Goal: Transaction & Acquisition: Purchase product/service

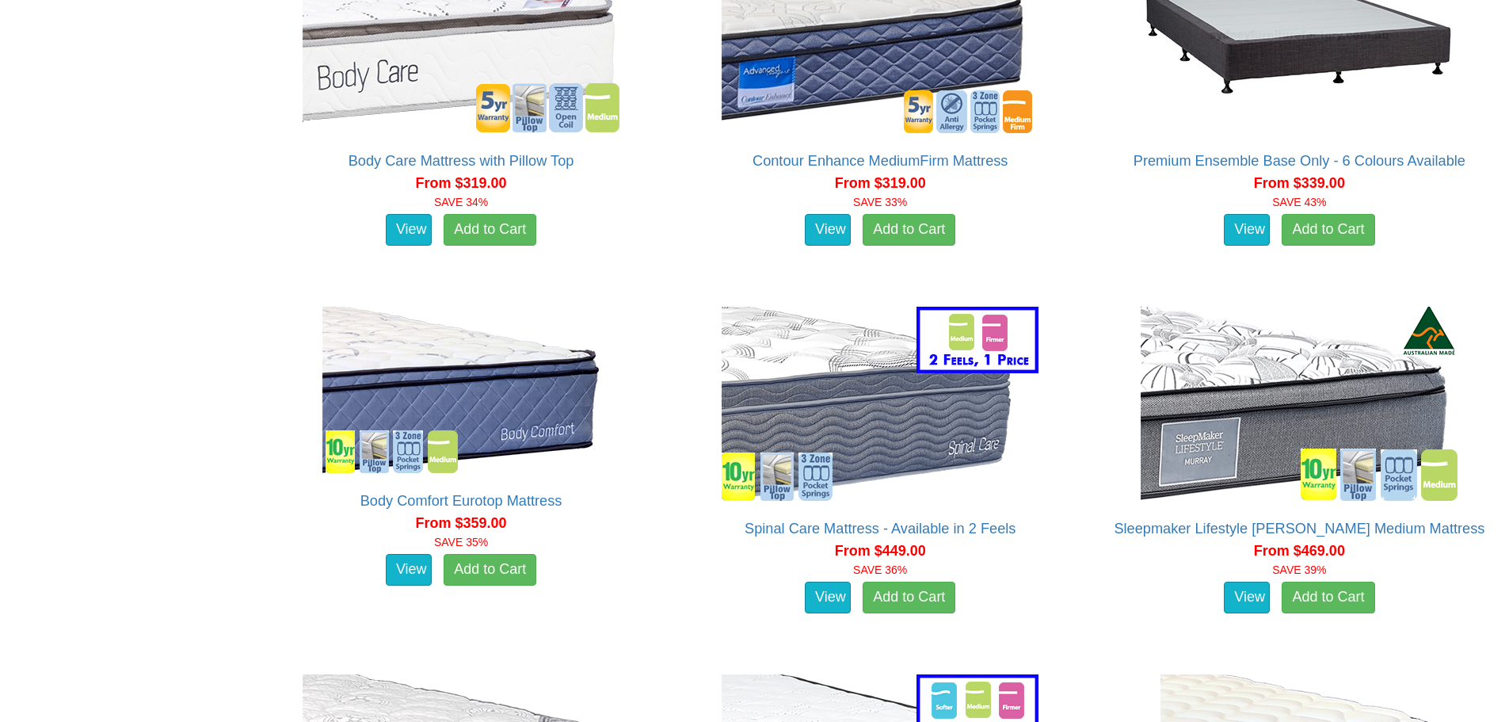
scroll to position [1350, 0]
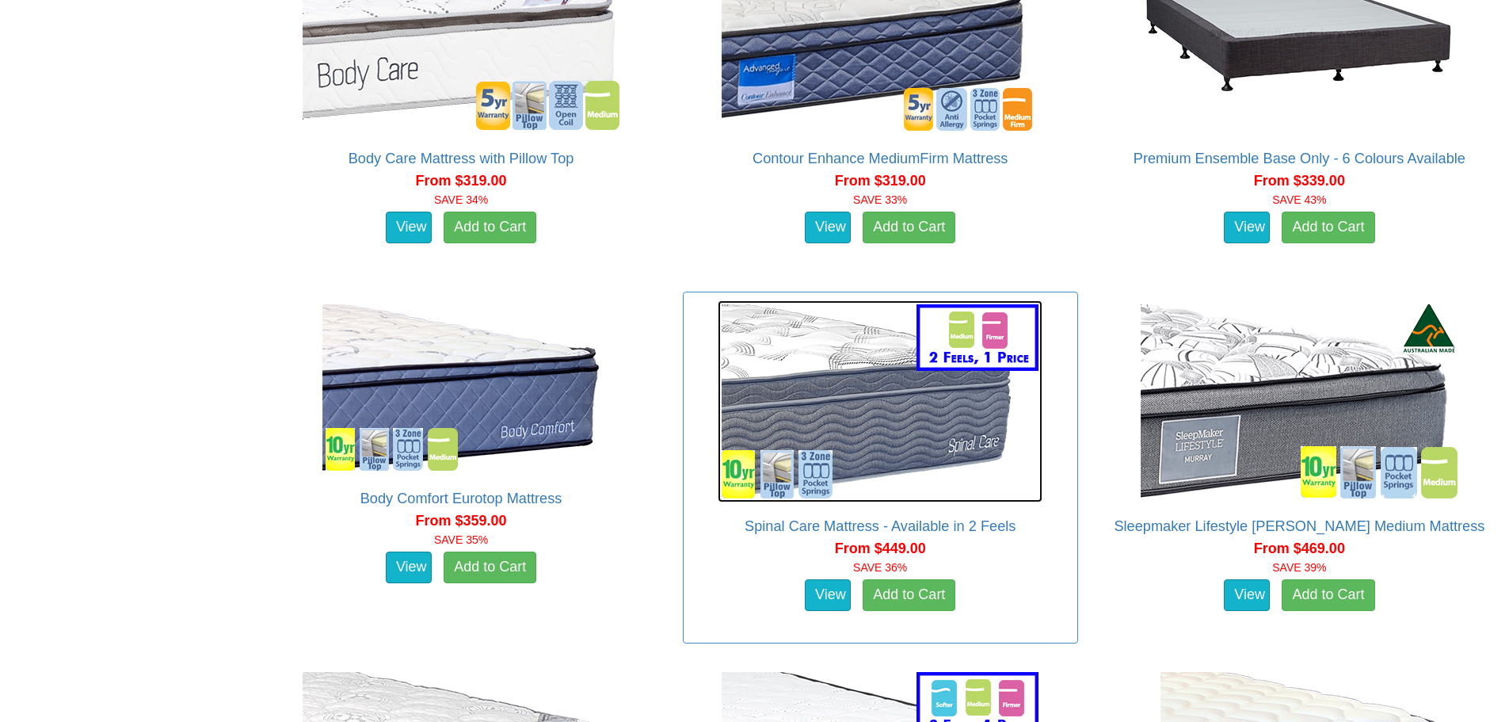
click at [811, 329] on img at bounding box center [880, 401] width 325 height 202
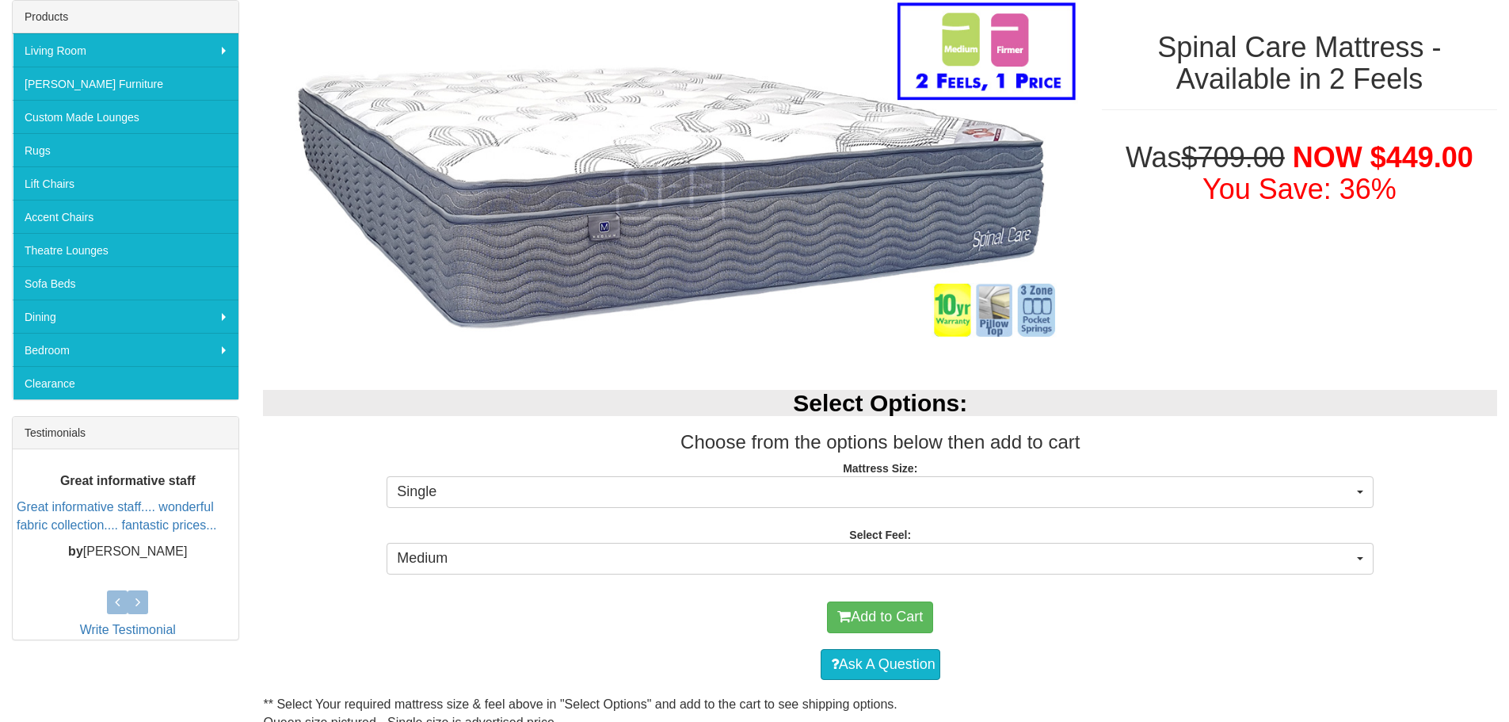
scroll to position [317, 0]
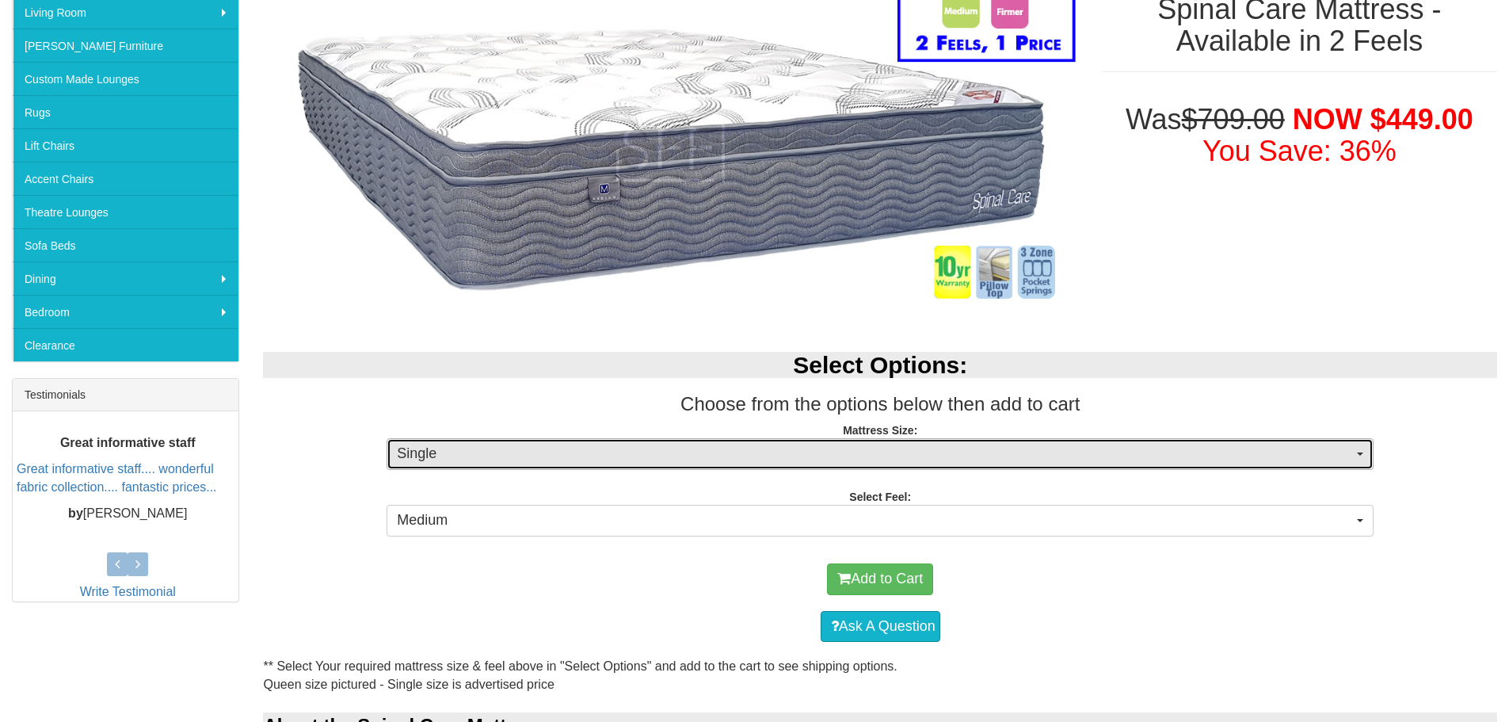
click at [548, 459] on span "Single" at bounding box center [875, 454] width 956 height 21
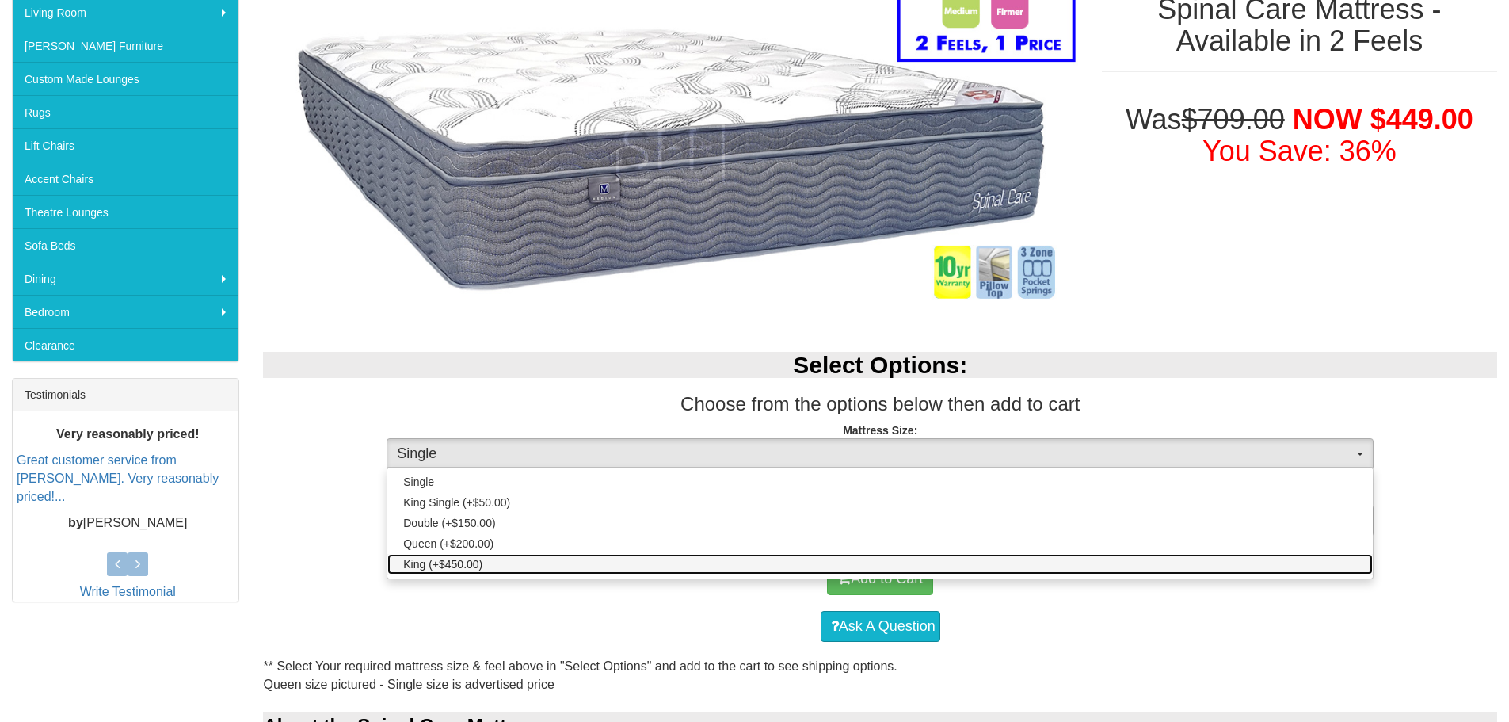
click at [438, 563] on span "King (+$450.00)" at bounding box center [442, 564] width 79 height 16
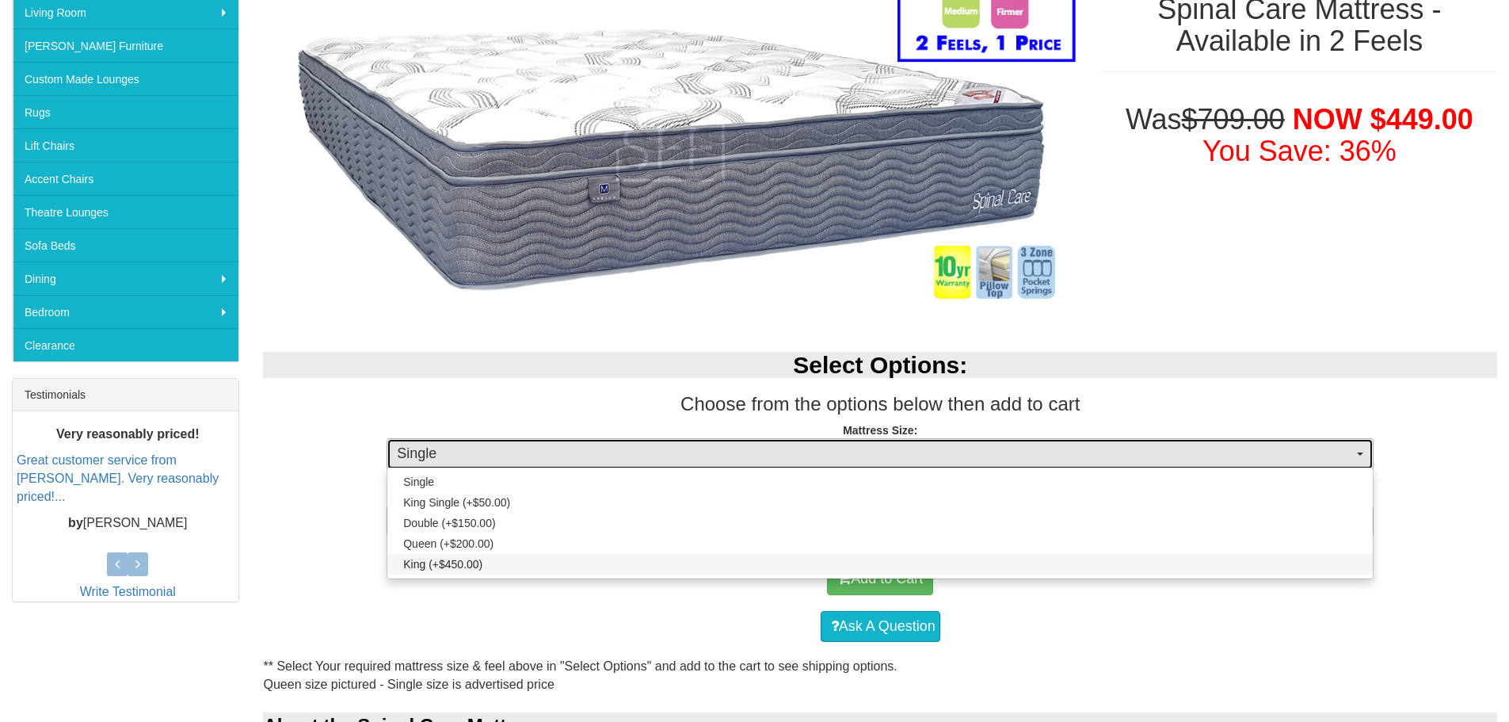
select select "262"
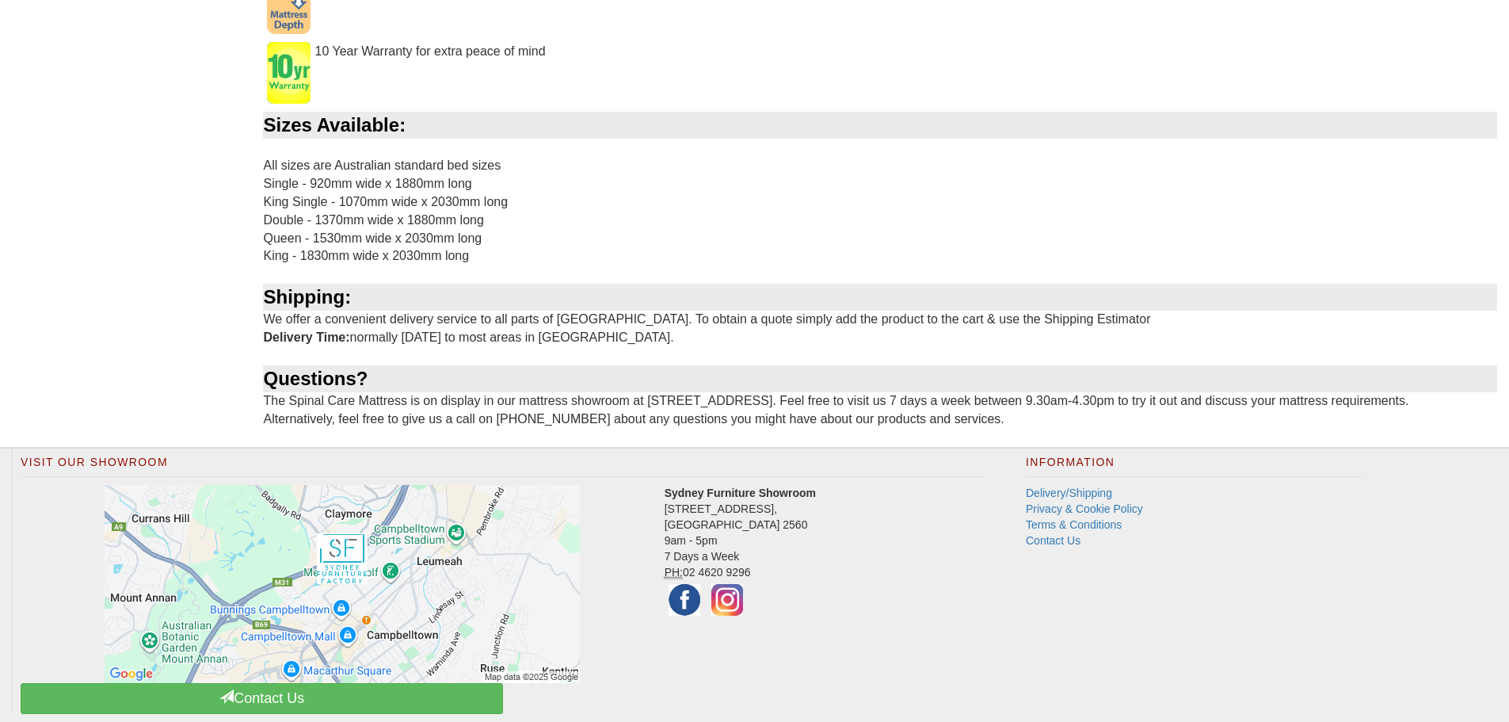
scroll to position [1668, 0]
